Goal: Transaction & Acquisition: Purchase product/service

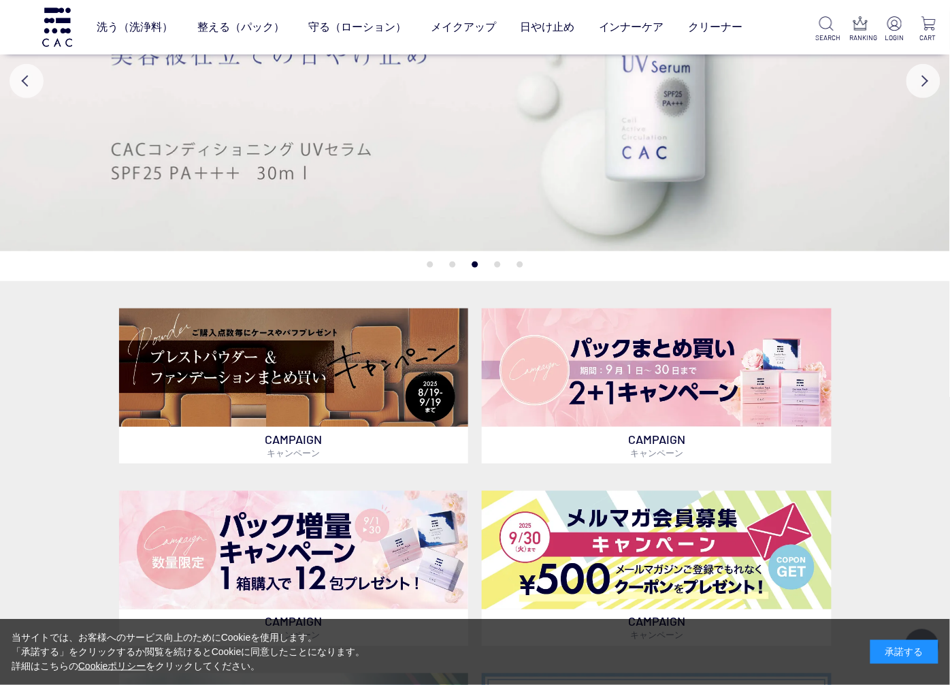
scroll to position [227, 0]
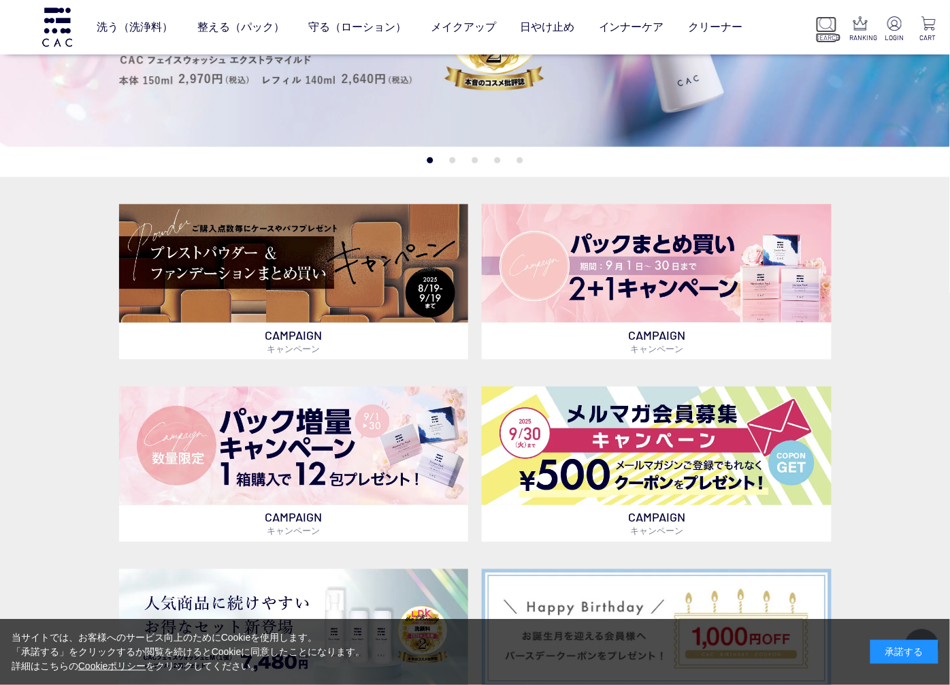
click at [824, 18] on img at bounding box center [827, 23] width 14 height 14
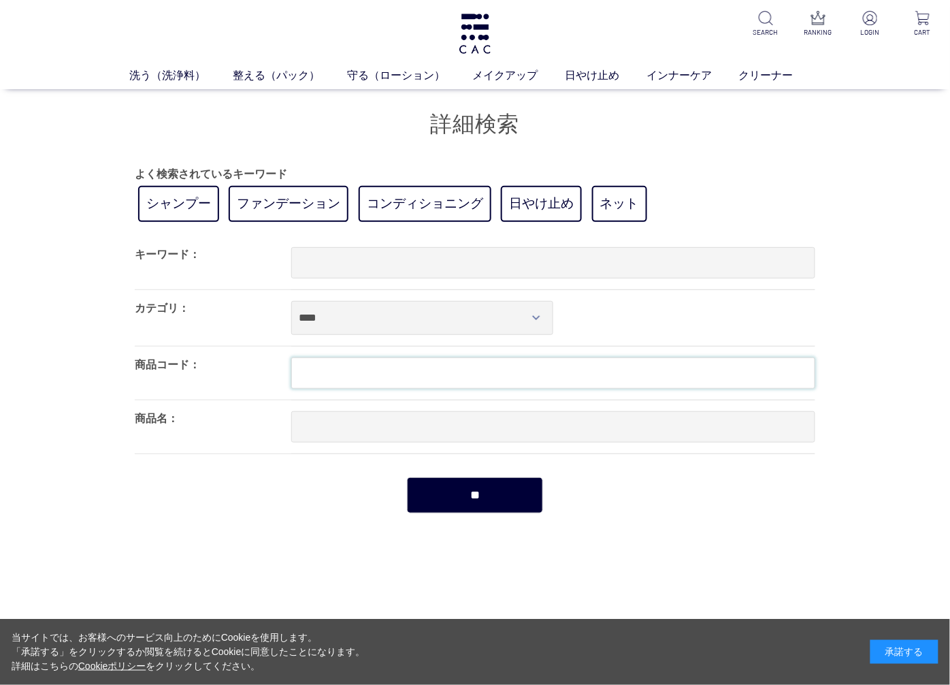
click at [631, 368] on input "text" at bounding box center [553, 372] width 524 height 31
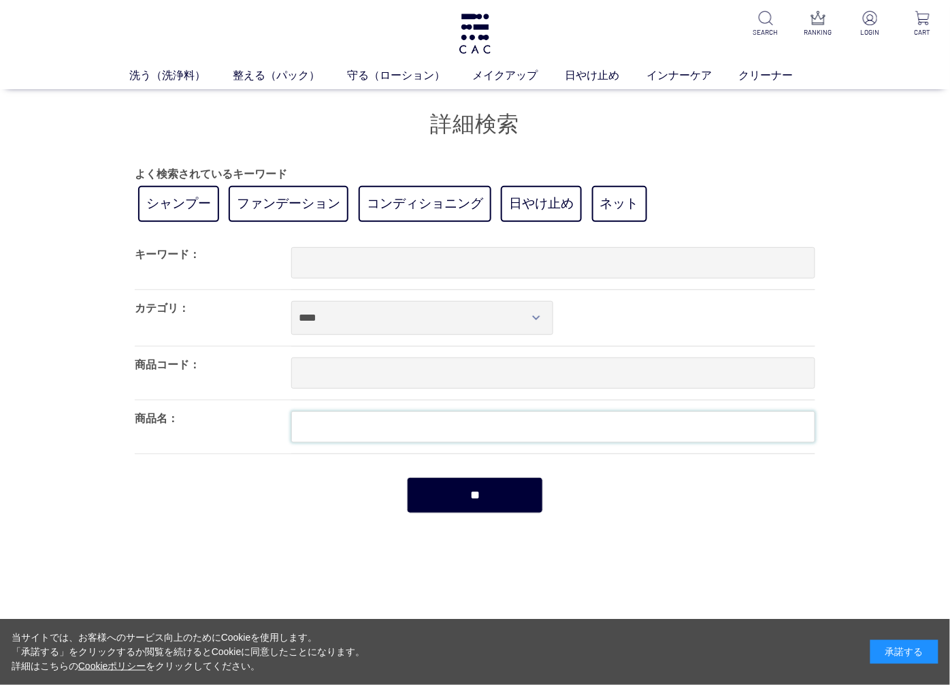
click at [565, 430] on input "text" at bounding box center [553, 426] width 524 height 31
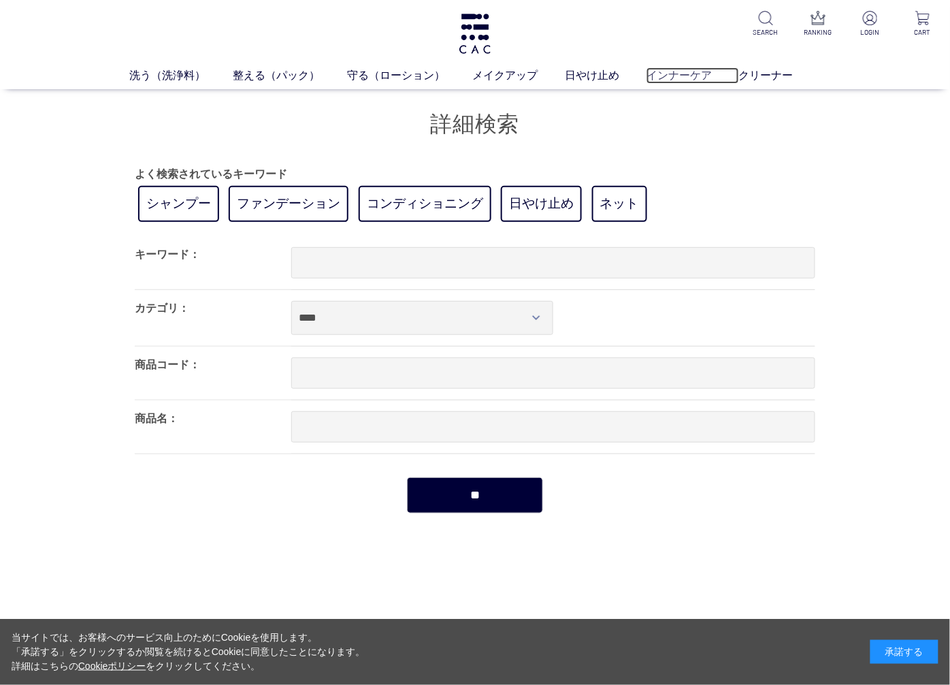
click at [695, 76] on link "インナーケア" at bounding box center [693, 75] width 93 height 16
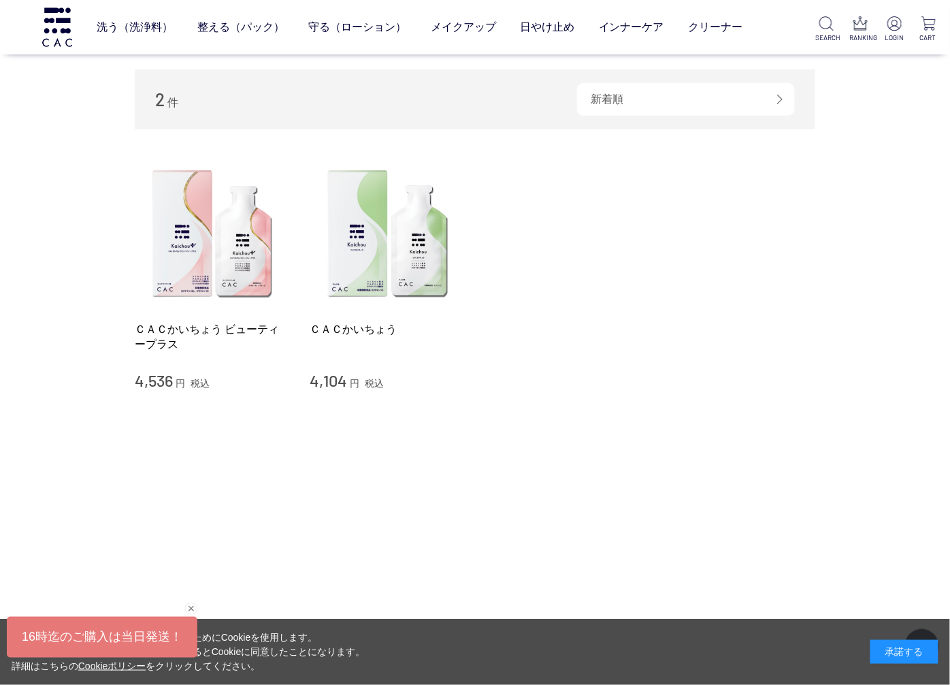
scroll to position [227, 0]
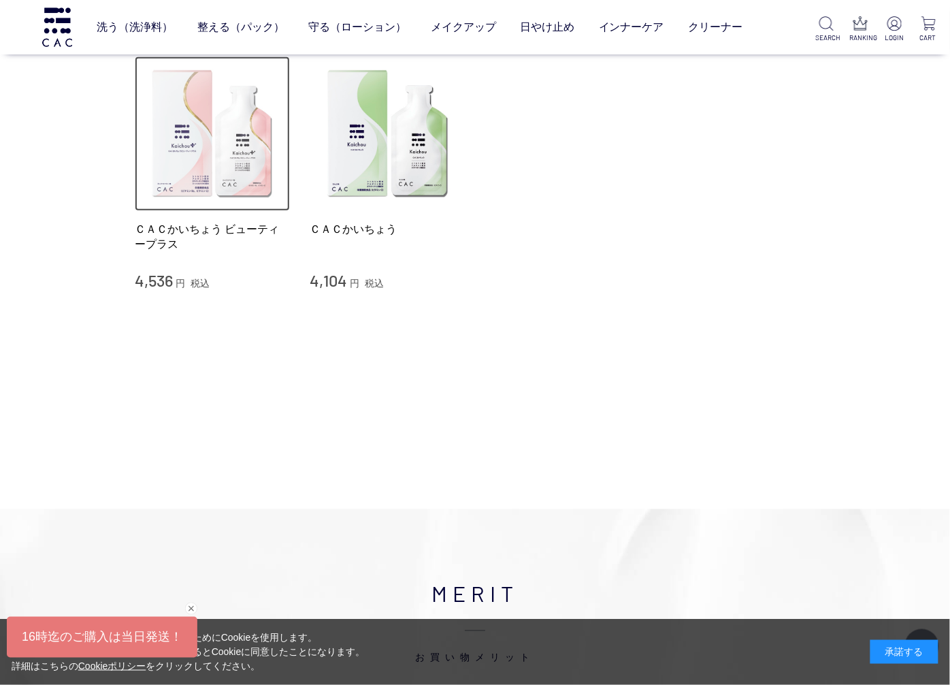
click at [206, 168] on img at bounding box center [212, 134] width 155 height 155
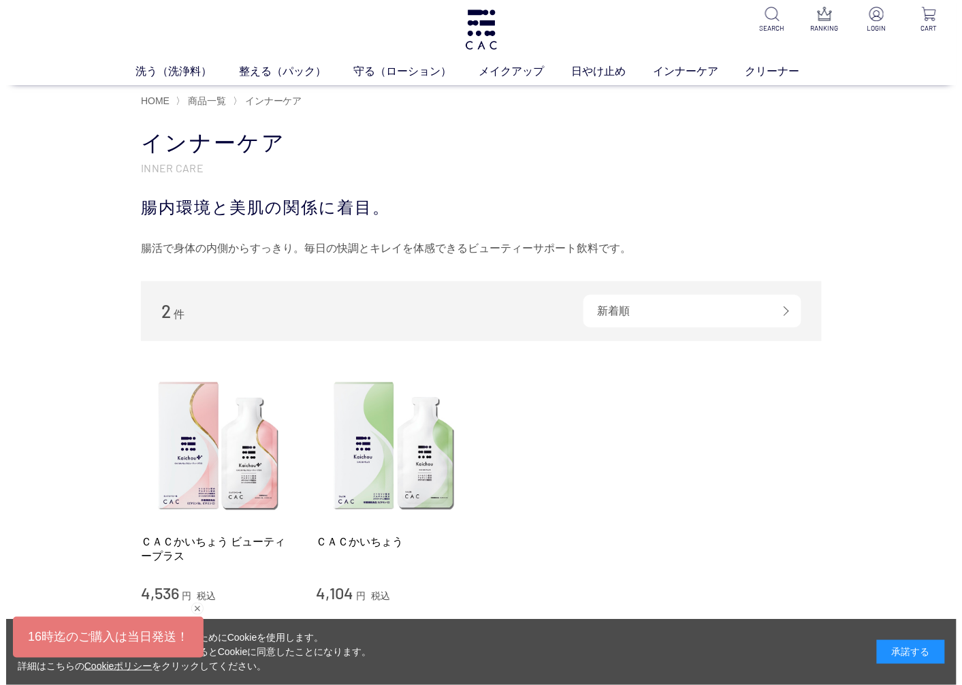
scroll to position [0, 0]
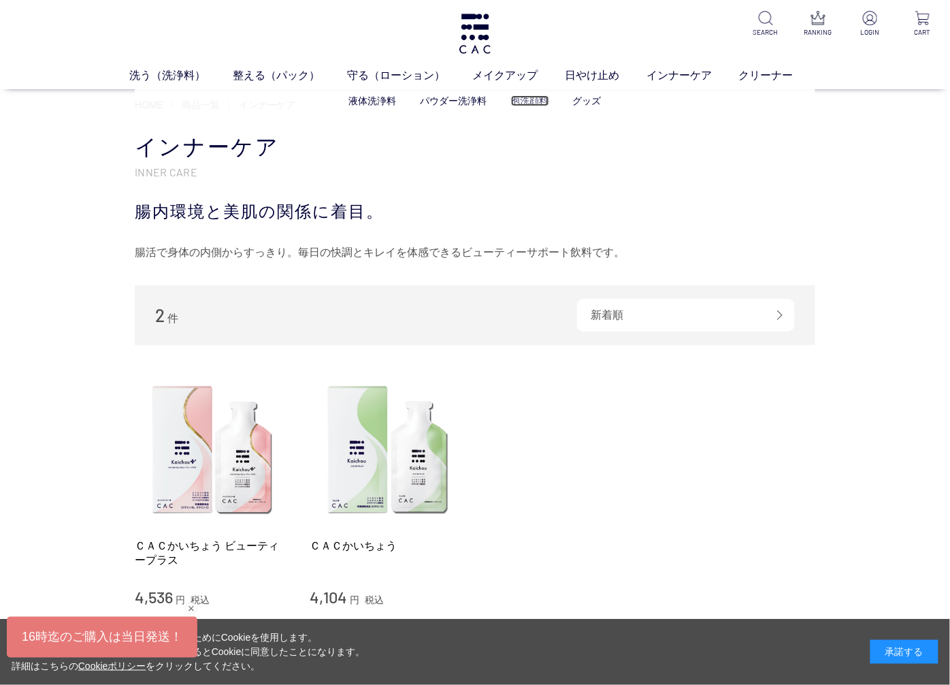
click at [532, 97] on link "泡洗顔料" at bounding box center [530, 100] width 38 height 11
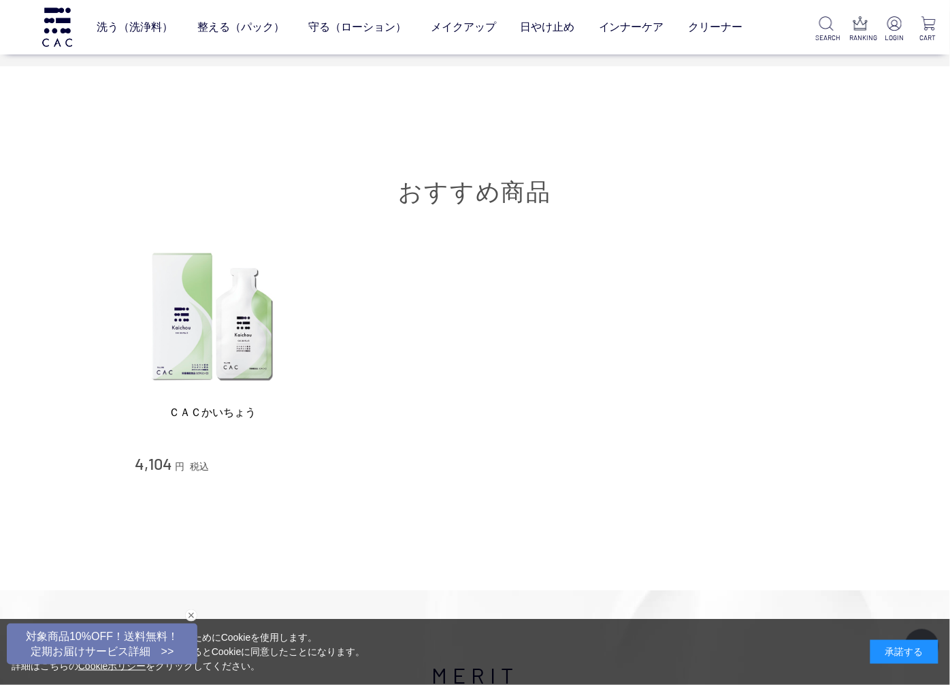
scroll to position [5295, 0]
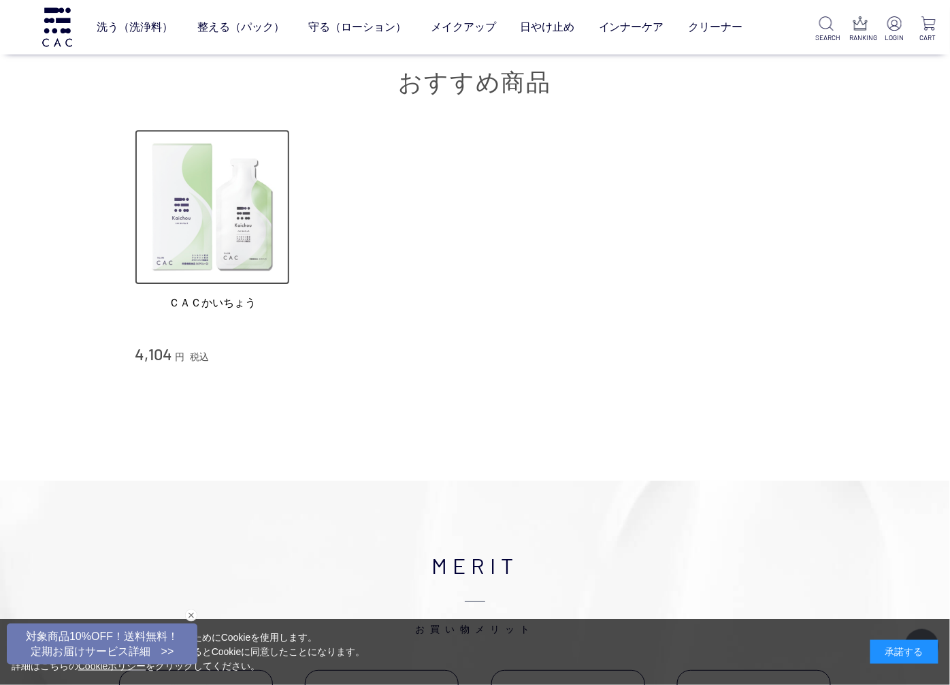
click at [287, 172] on img at bounding box center [212, 206] width 155 height 155
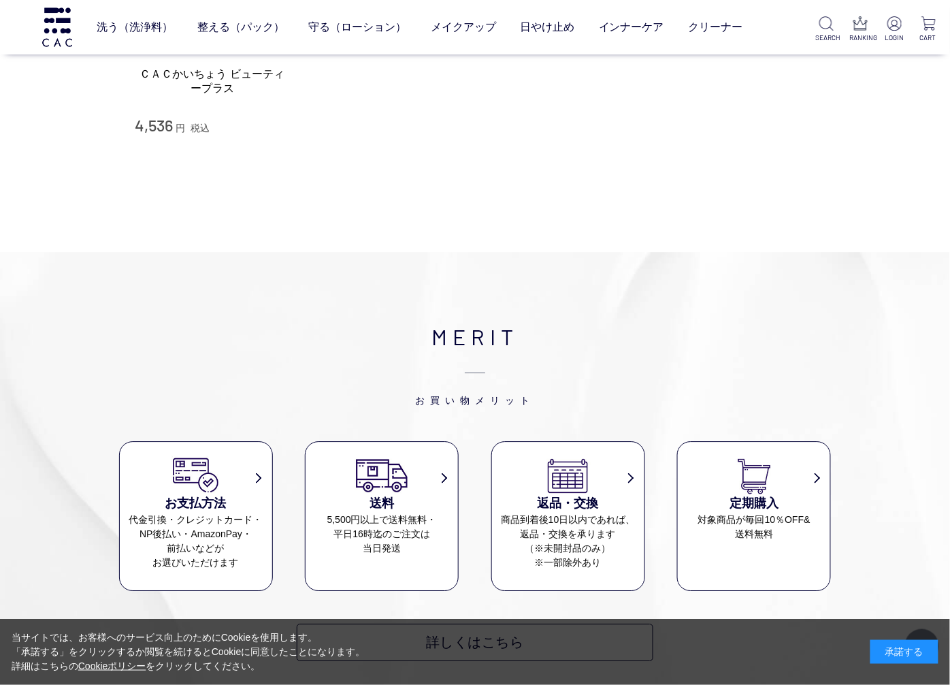
scroll to position [6732, 0]
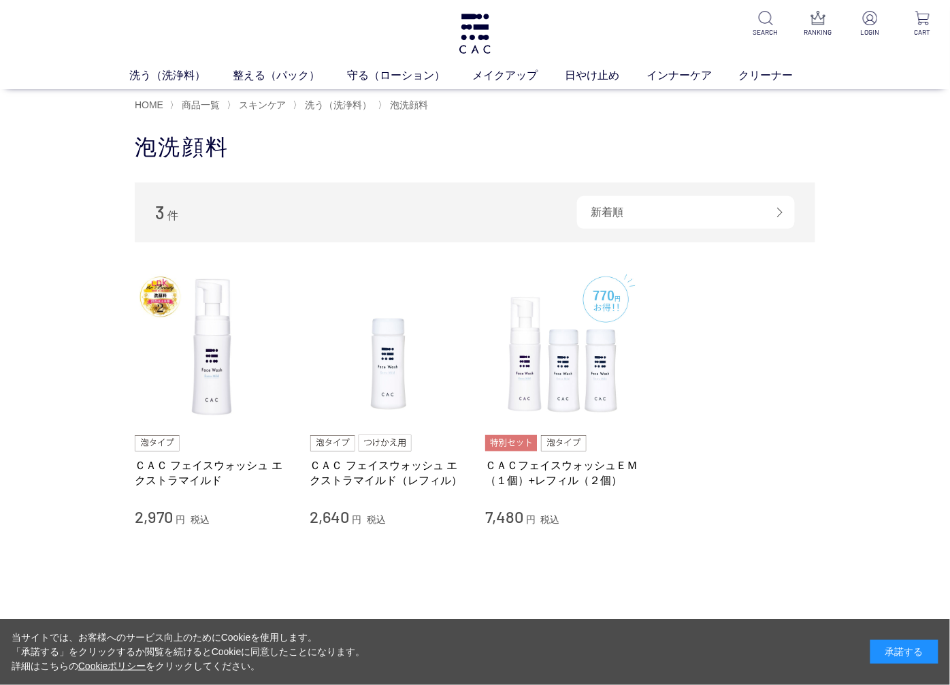
click at [204, 437] on ul at bounding box center [212, 443] width 155 height 16
click at [199, 474] on link "ＣＡＣ フェイスウォッシュ エクストラマイルド" at bounding box center [212, 472] width 155 height 29
click at [398, 479] on link "ＣＡＣ フェイスウォッシュ エクストラマイルド（レフィル）" at bounding box center [387, 472] width 155 height 29
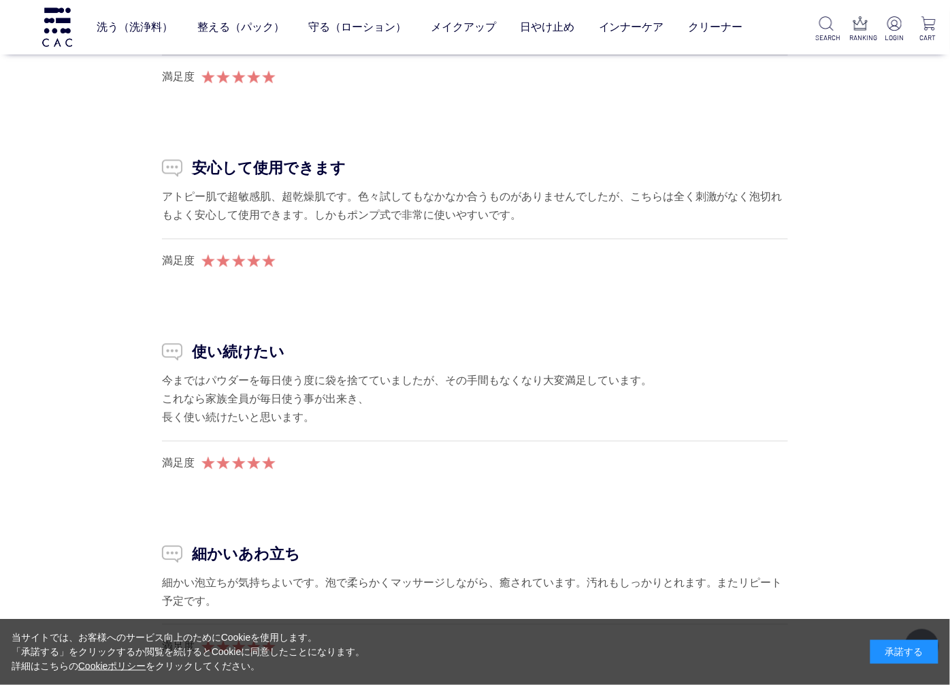
scroll to position [12266, 0]
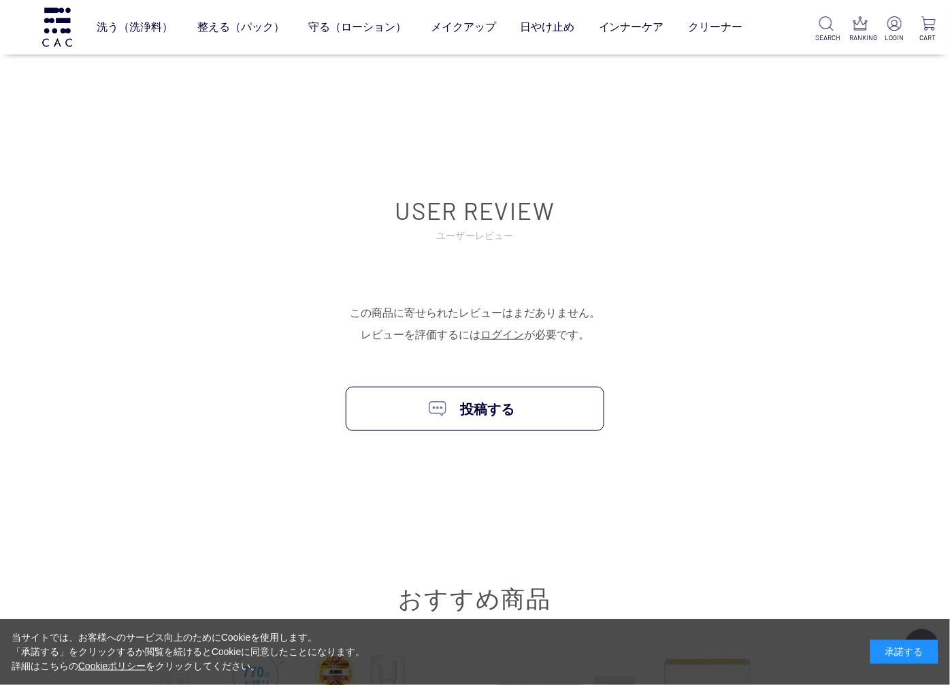
scroll to position [11460, 0]
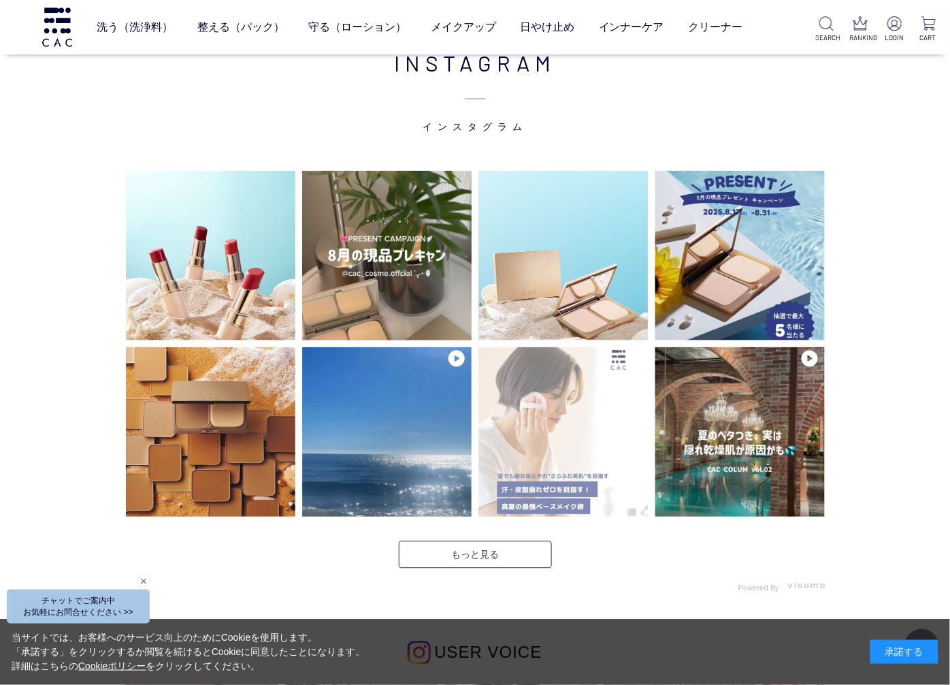
scroll to position [3404, 0]
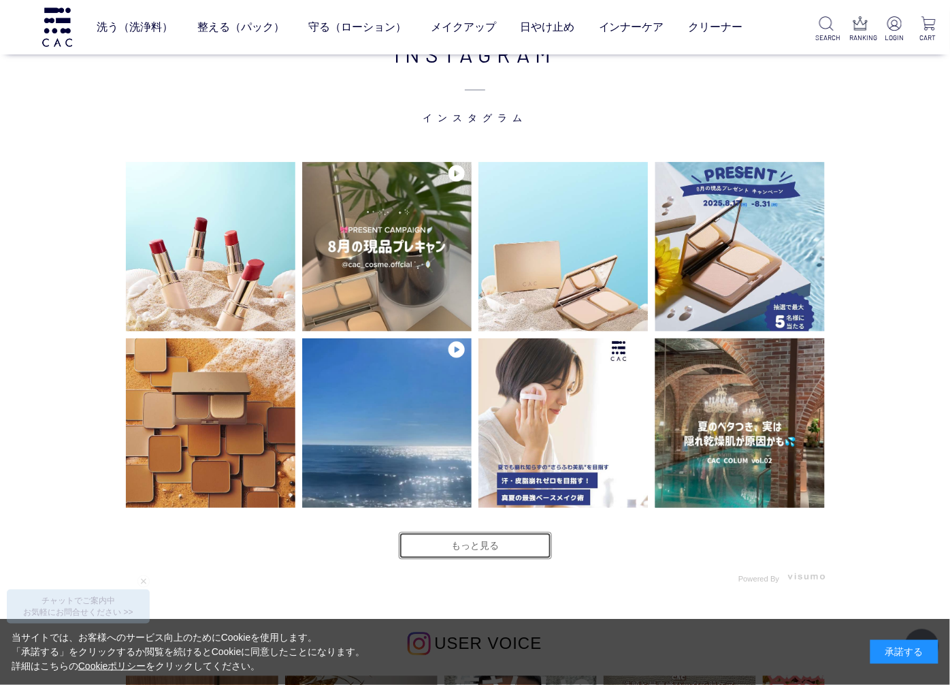
click at [479, 551] on link "もっと見る" at bounding box center [475, 545] width 153 height 27
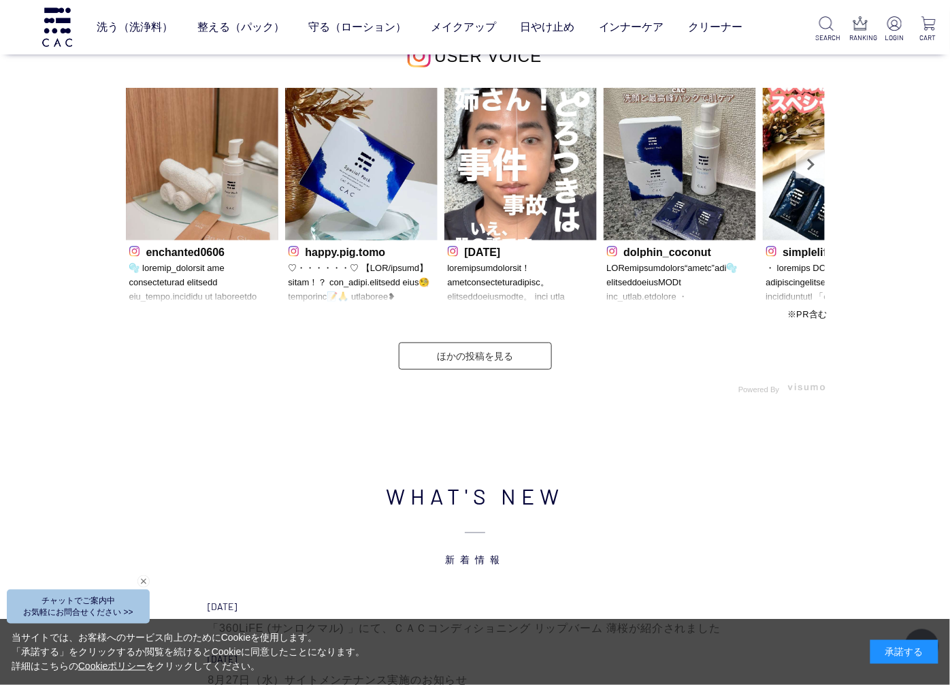
scroll to position [4387, 0]
